Goal: Use online tool/utility: Use online tool/utility

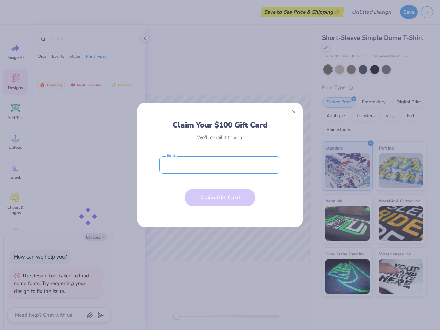
type textarea "x"
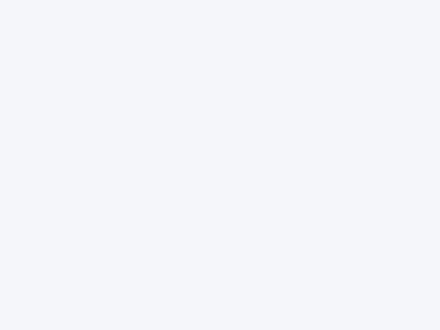
click at [220, 165] on div at bounding box center [220, 165] width 440 height 330
